Goal: Information Seeking & Learning: Learn about a topic

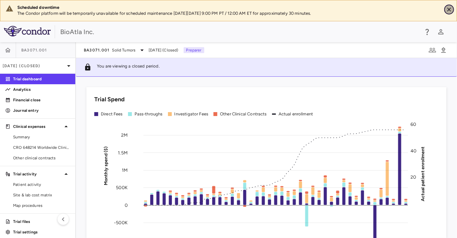
click at [451, 10] on icon "Close" at bounding box center [449, 9] width 7 height 7
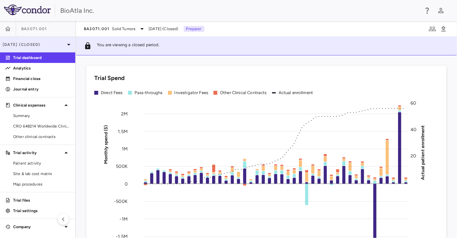
click at [71, 43] on icon at bounding box center [69, 45] width 8 height 8
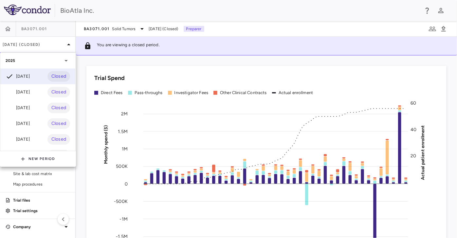
click at [136, 28] on div at bounding box center [228, 119] width 457 height 238
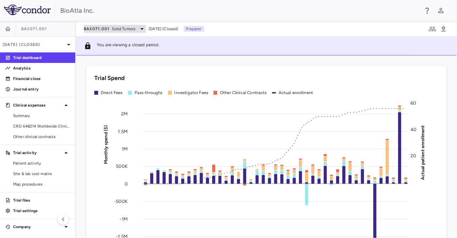
click at [144, 27] on icon at bounding box center [142, 29] width 8 height 8
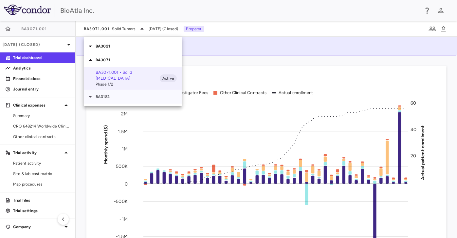
click at [95, 93] on div at bounding box center [91, 97] width 9 height 8
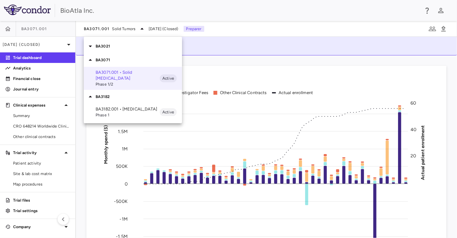
click at [100, 106] on p "BA3182.001 • [MEDICAL_DATA]" at bounding box center [128, 109] width 64 height 6
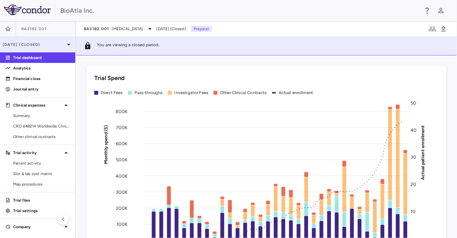
click at [64, 42] on p "[DATE] (Closed)" at bounding box center [34, 45] width 62 height 6
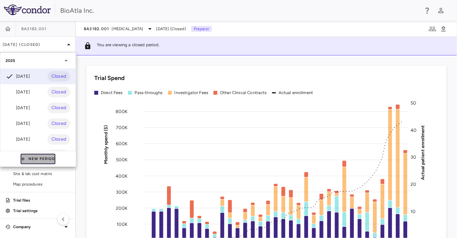
click at [25, 159] on icon "button" at bounding box center [23, 159] width 6 height 6
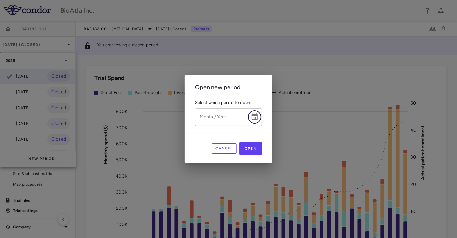
drag, startPoint x: 253, startPoint y: 117, endPoint x: 254, endPoint y: 112, distance: 4.3
click at [253, 116] on icon "Choose date" at bounding box center [255, 116] width 6 height 7
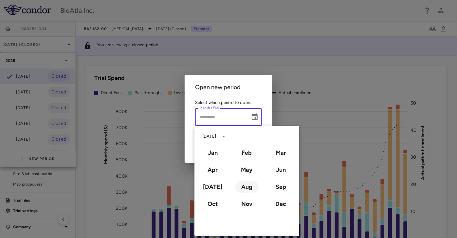
click at [243, 189] on button "Aug" at bounding box center [247, 187] width 24 height 12
type input "**********"
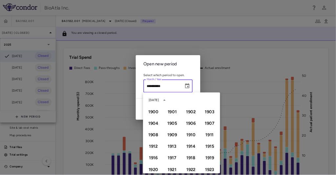
scroll to position [450, 0]
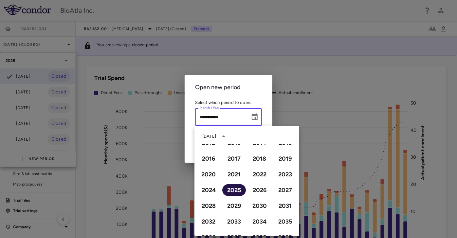
click at [234, 187] on button "2025" at bounding box center [235, 190] width 24 height 12
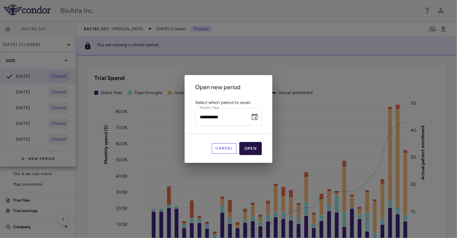
click at [251, 146] on button "Open" at bounding box center [251, 148] width 23 height 13
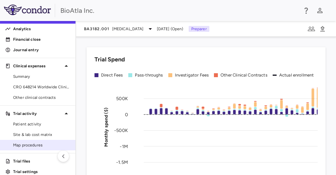
scroll to position [46, 0]
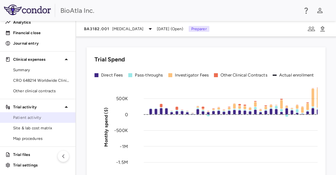
click at [21, 113] on link "Patient activity" at bounding box center [37, 117] width 75 height 10
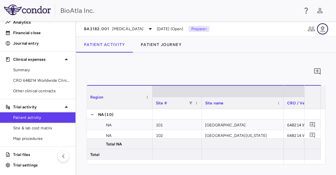
click at [322, 29] on icon "button" at bounding box center [322, 29] width 8 height 8
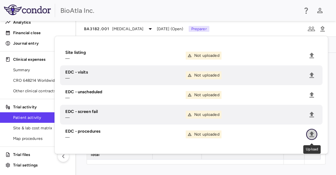
click at [312, 134] on icon "Upload" at bounding box center [311, 134] width 5 height 6
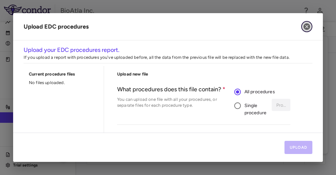
click at [306, 26] on icon "button" at bounding box center [306, 27] width 8 height 8
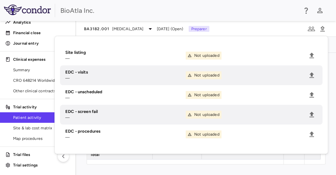
click at [244, 166] on div "0 Region Drag here to set column labels Region Site # Site name NA" at bounding box center [206, 114] width 260 height 122
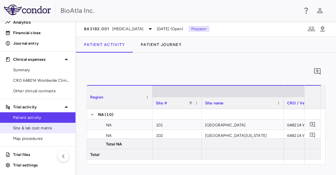
click at [30, 126] on span "Site & lab cost matrix" at bounding box center [41, 128] width 57 height 6
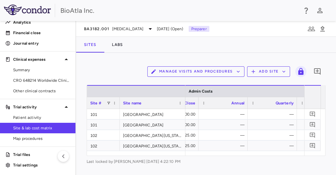
scroll to position [0, 12095]
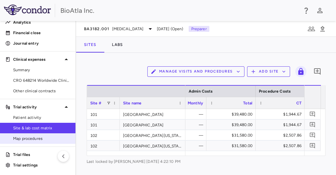
click at [28, 137] on span "Map procedures" at bounding box center [41, 138] width 57 height 6
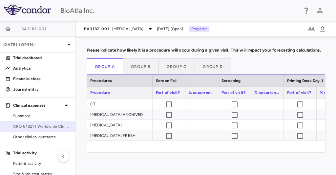
click at [34, 126] on span "CRO 648214 Worldwide Clinical Trials Holdings, Inc." at bounding box center [41, 126] width 57 height 6
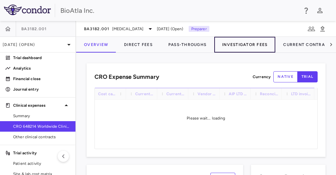
click at [245, 44] on button "Investigator Fees" at bounding box center [244, 45] width 61 height 16
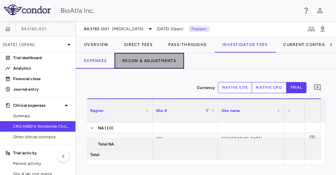
click at [148, 59] on button "Recon & Adjustments" at bounding box center [148, 61] width 69 height 16
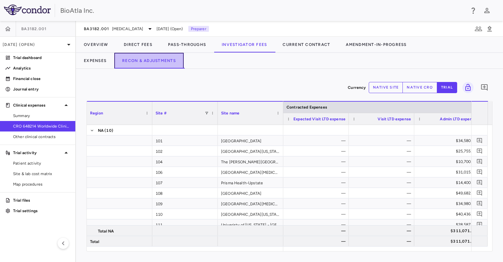
click at [151, 61] on button "Recon & Adjustments" at bounding box center [148, 61] width 69 height 16
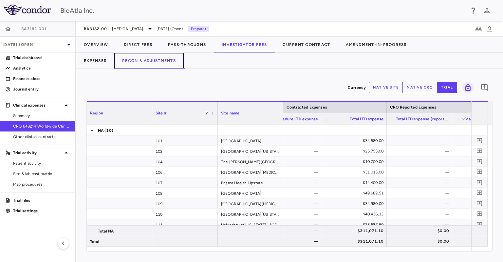
scroll to position [0, 303]
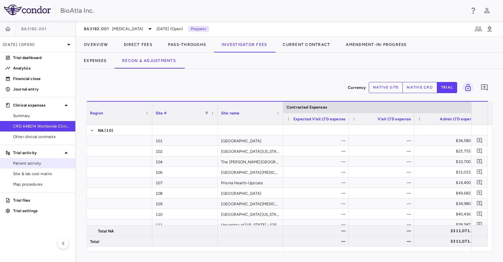
click at [34, 165] on span "Patient activity" at bounding box center [41, 163] width 57 height 6
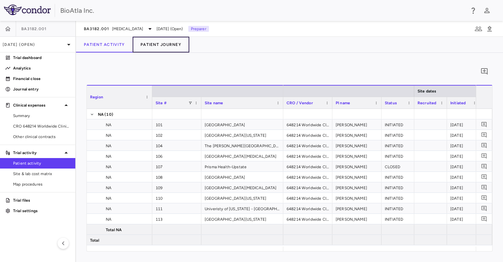
click at [165, 42] on button "Patient Journey" at bounding box center [161, 45] width 57 height 16
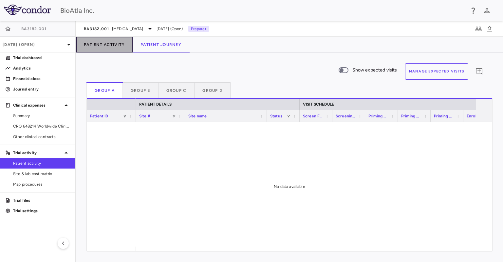
click at [89, 43] on button "Patient Activity" at bounding box center [104, 45] width 57 height 16
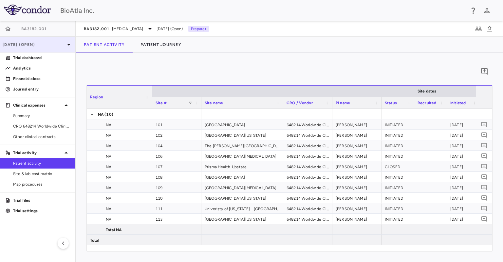
click at [68, 44] on icon at bounding box center [68, 45] width 3 height 2
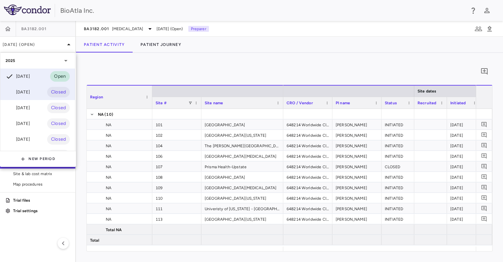
click at [24, 91] on div "[DATE]" at bounding box center [18, 92] width 24 height 8
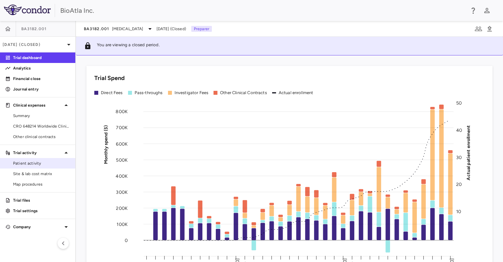
click at [20, 165] on span "Patient activity" at bounding box center [41, 163] width 57 height 6
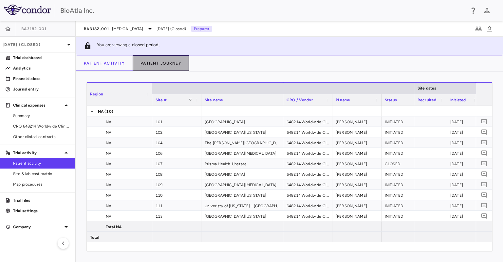
click at [165, 67] on button "Patient Journey" at bounding box center [161, 63] width 57 height 16
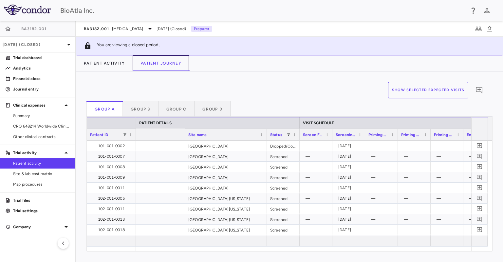
scroll to position [0, 183]
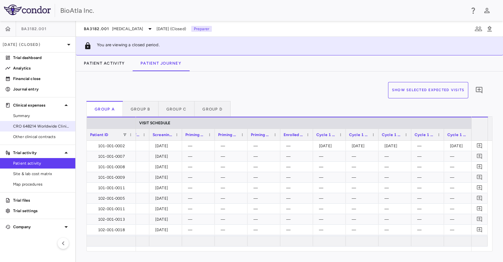
click at [34, 125] on span "CRO 648214 Worldwide Clinical Trials Holdings, Inc." at bounding box center [41, 126] width 57 height 6
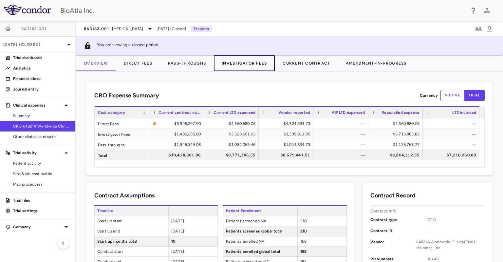
click at [244, 61] on button "Investigator Fees" at bounding box center [244, 63] width 61 height 16
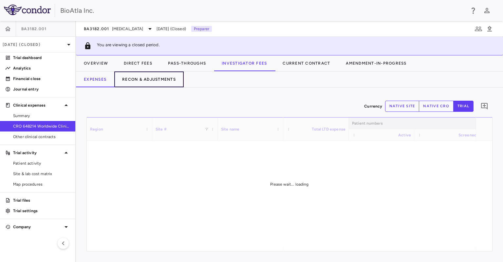
click at [136, 80] on button "Recon & Adjustments" at bounding box center [148, 79] width 69 height 16
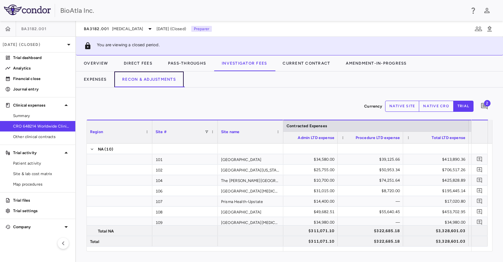
scroll to position [0, 192]
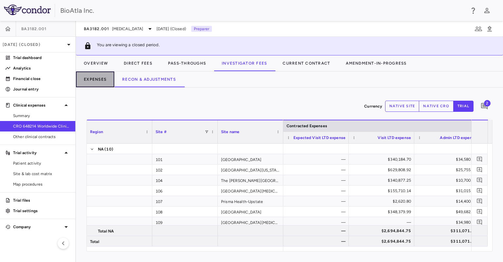
click at [92, 81] on button "Expenses" at bounding box center [95, 79] width 38 height 16
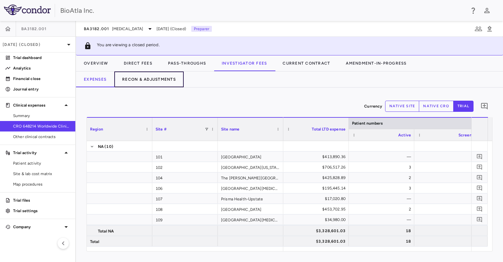
click at [141, 78] on button "Recon & Adjustments" at bounding box center [148, 79] width 69 height 16
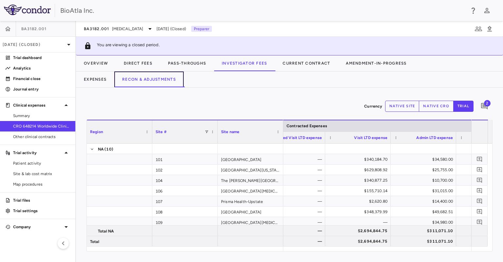
scroll to position [0, 35]
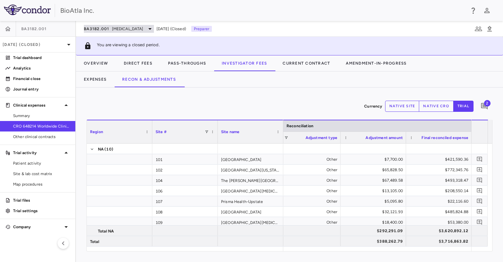
click at [127, 31] on div "BA3182.001 [MEDICAL_DATA]" at bounding box center [119, 29] width 70 height 8
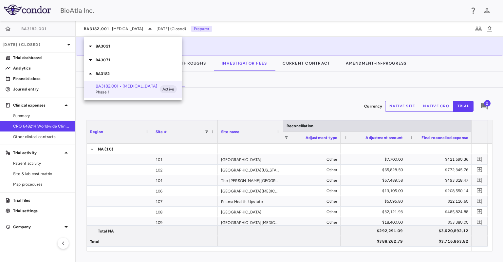
click at [457, 11] on div at bounding box center [251, 131] width 503 height 262
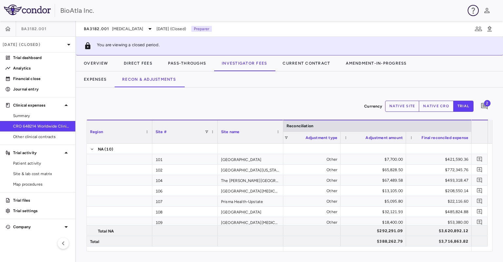
click at [457, 12] on icon "button" at bounding box center [474, 11] width 8 height 8
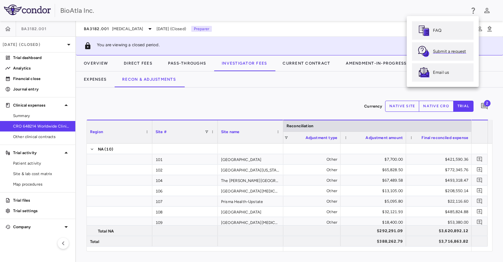
click at [446, 49] on p "Submit a request" at bounding box center [449, 52] width 33 height 6
click at [380, 15] on div at bounding box center [251, 131] width 503 height 262
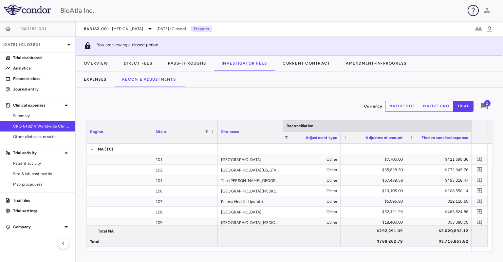
click at [457, 10] on icon "button" at bounding box center [474, 11] width 8 height 8
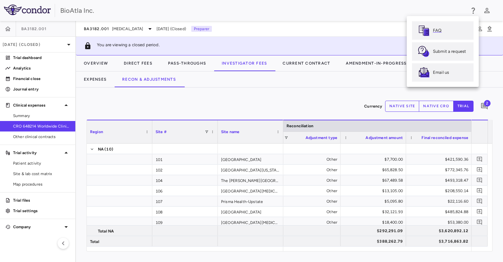
click at [438, 31] on p "FAQ" at bounding box center [437, 31] width 9 height 6
click at [214, 105] on div at bounding box center [251, 131] width 503 height 262
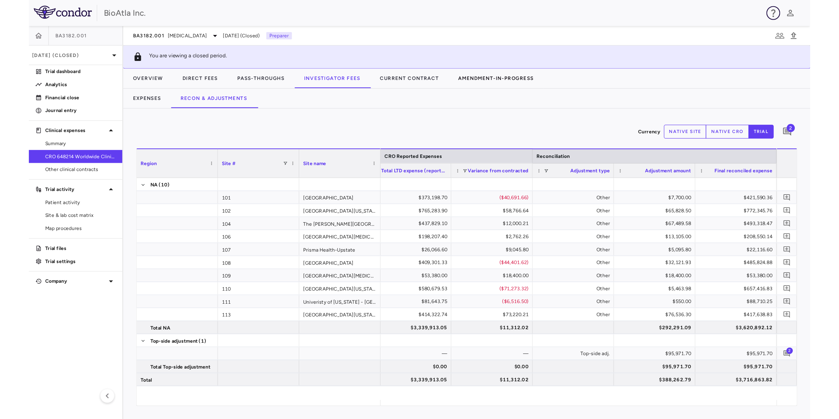
scroll to position [0, 126]
